Goal: Information Seeking & Learning: Learn about a topic

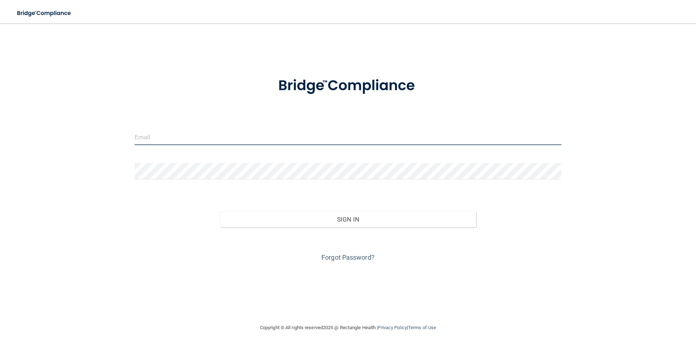
click at [177, 143] on input "email" at bounding box center [348, 137] width 427 height 16
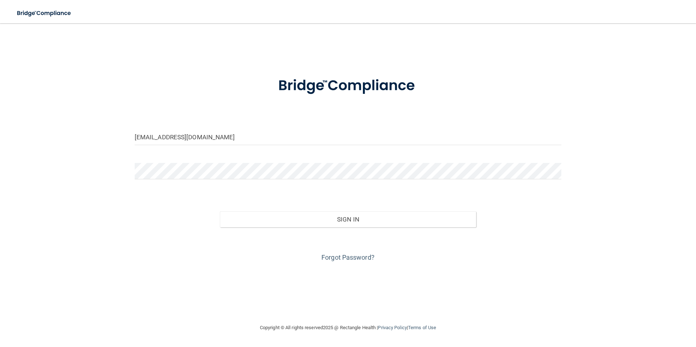
drag, startPoint x: 482, startPoint y: 202, endPoint x: 536, endPoint y: 218, distance: 56.1
click at [536, 218] on div "Sign In" at bounding box center [348, 212] width 438 height 31
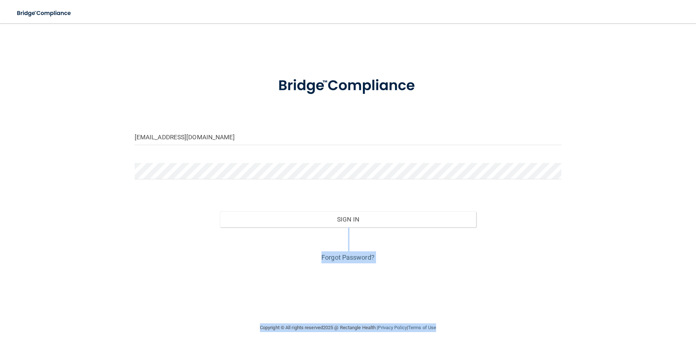
drag, startPoint x: 536, startPoint y: 218, endPoint x: 697, endPoint y: 366, distance: 219.3
click at [696, 347] on html "Toggle navigation Manage My Enterprise Manage My Location [EMAIL_ADDRESS][DOMAI…" at bounding box center [348, 173] width 696 height 347
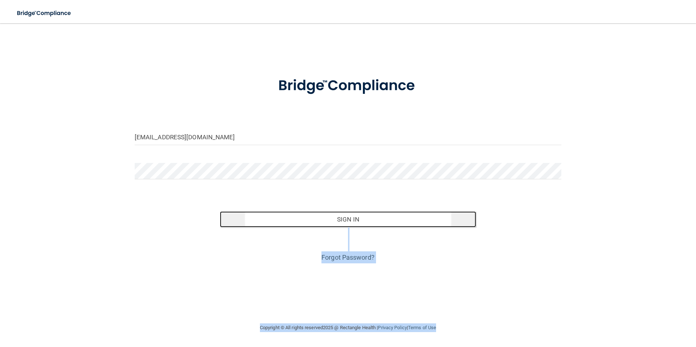
click at [324, 220] on button "Sign In" at bounding box center [348, 220] width 256 height 16
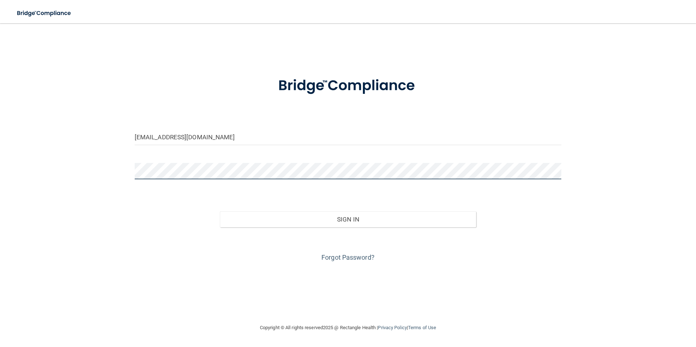
click at [220, 212] on button "Sign In" at bounding box center [348, 220] width 256 height 16
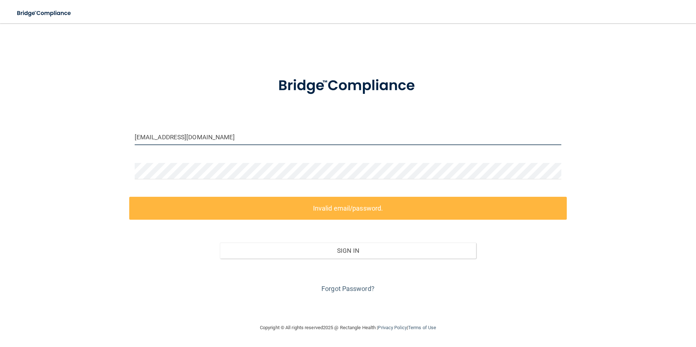
click at [151, 138] on input "[EMAIL_ADDRESS][DOMAIN_NAME]" at bounding box center [348, 137] width 427 height 16
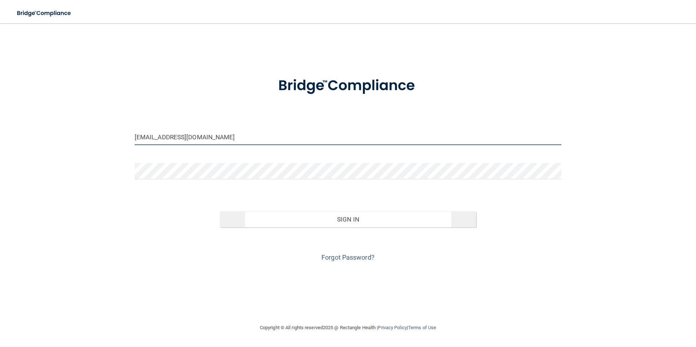
type input "[EMAIL_ADDRESS][DOMAIN_NAME]"
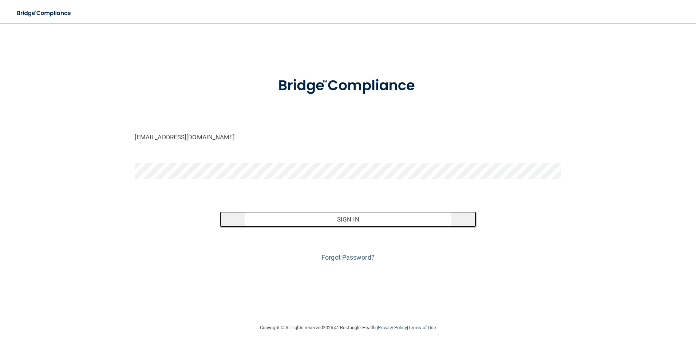
click at [353, 220] on button "Sign In" at bounding box center [348, 220] width 256 height 16
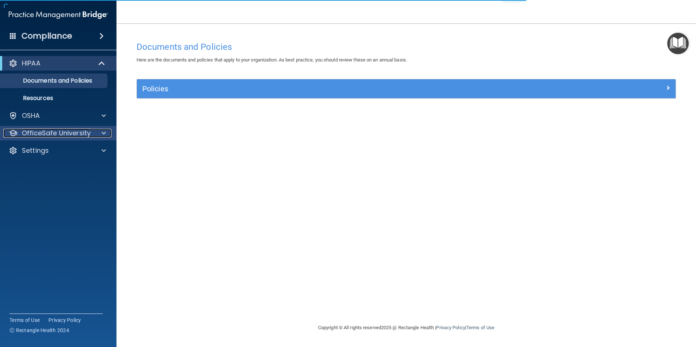
click at [102, 133] on span at bounding box center [104, 133] width 4 height 9
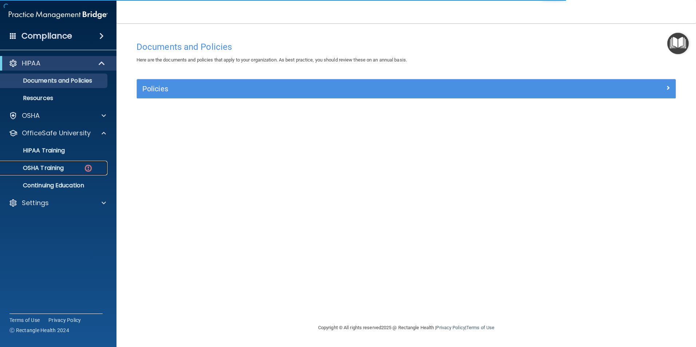
click at [90, 168] on img at bounding box center [88, 168] width 9 height 9
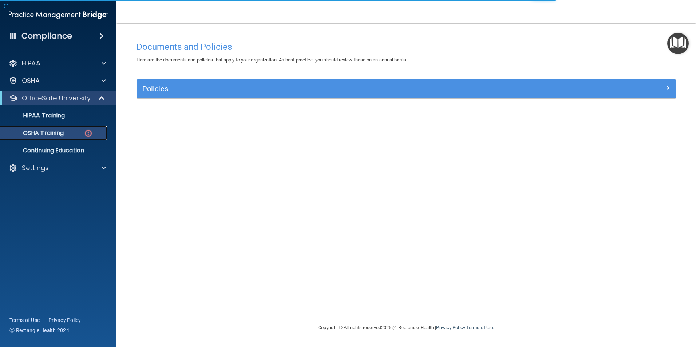
click at [90, 133] on img at bounding box center [88, 133] width 9 height 9
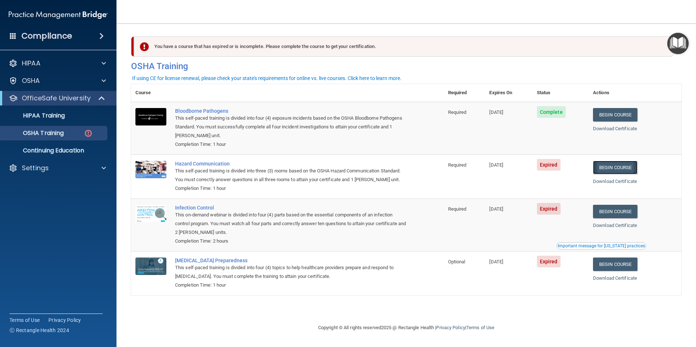
click at [615, 169] on link "Begin Course" at bounding box center [615, 167] width 44 height 13
